Goal: Subscribe to service/newsletter

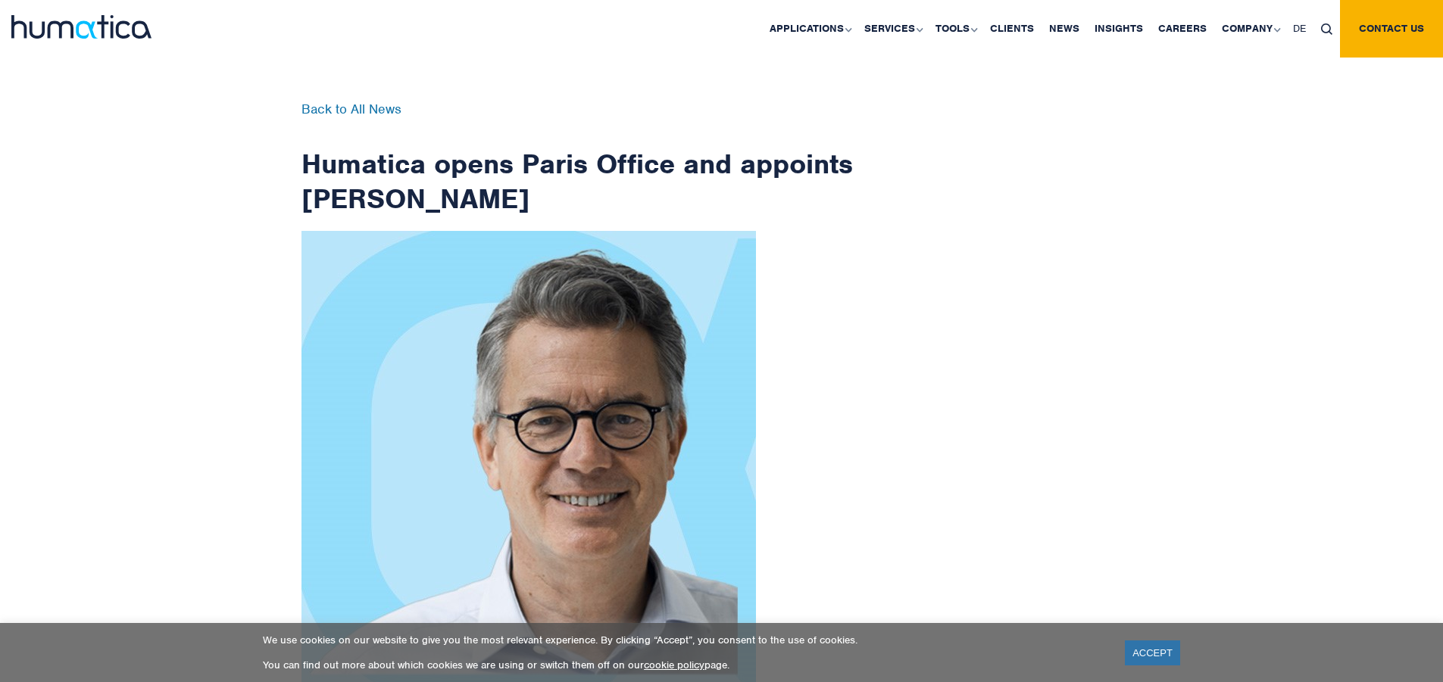
scroll to position [2416, 0]
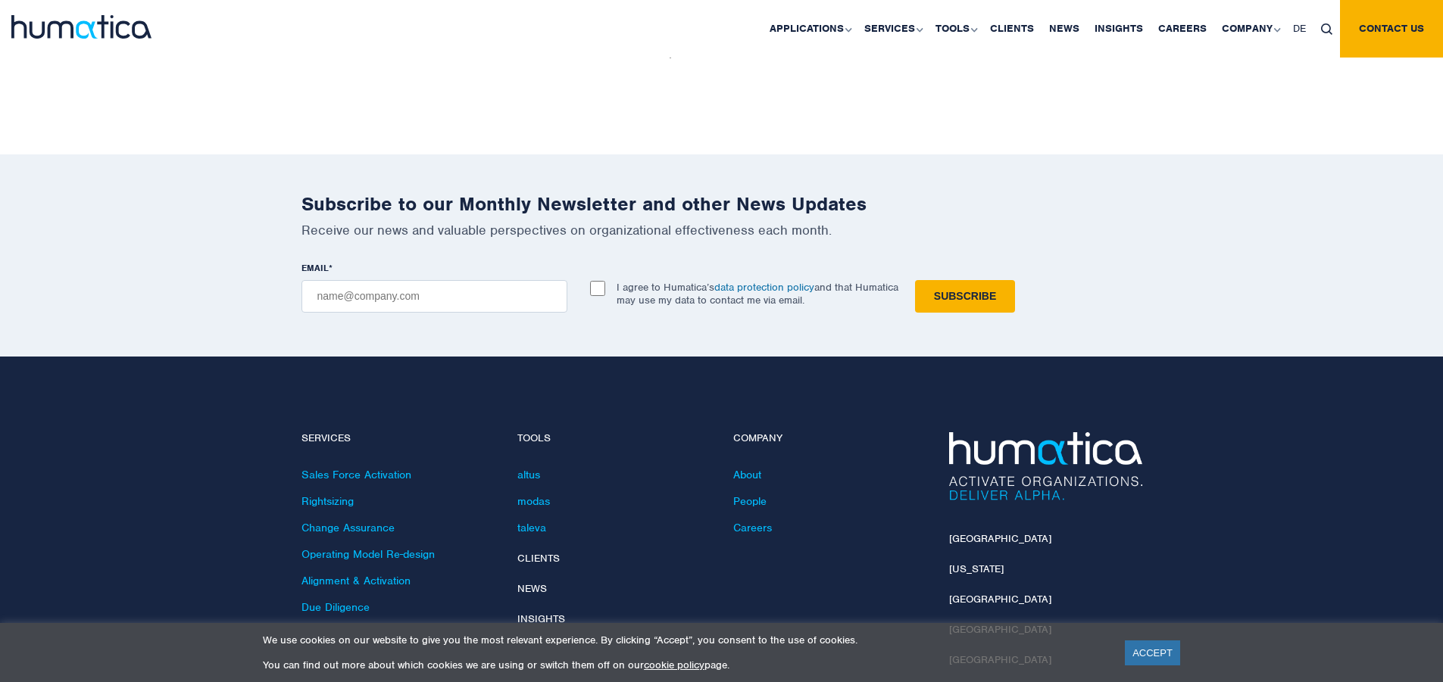
checkbox input "true"
type input "[EMAIL_ADDRESS][DOMAIN_NAME]"
click at [915, 280] on input "Subscribe" at bounding box center [965, 296] width 100 height 33
